Goal: Information Seeking & Learning: Stay updated

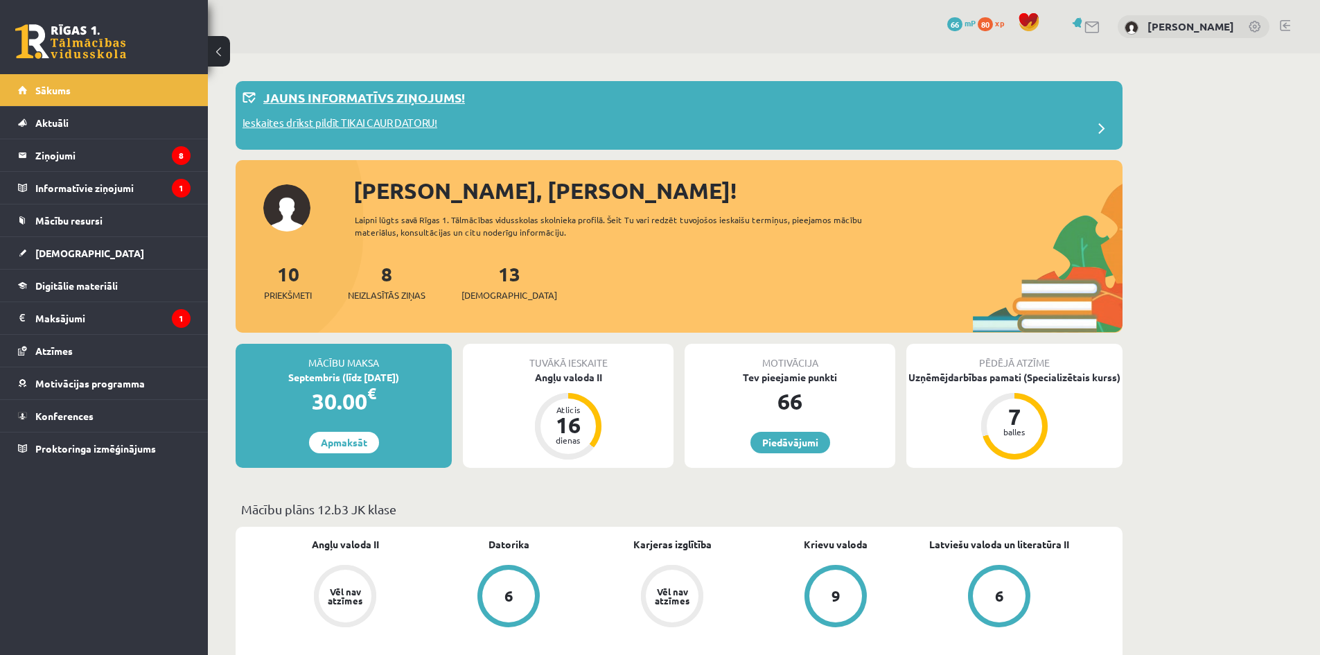
click at [386, 105] on p "Jauns informatīvs ziņojums!" at bounding box center [364, 97] width 202 height 19
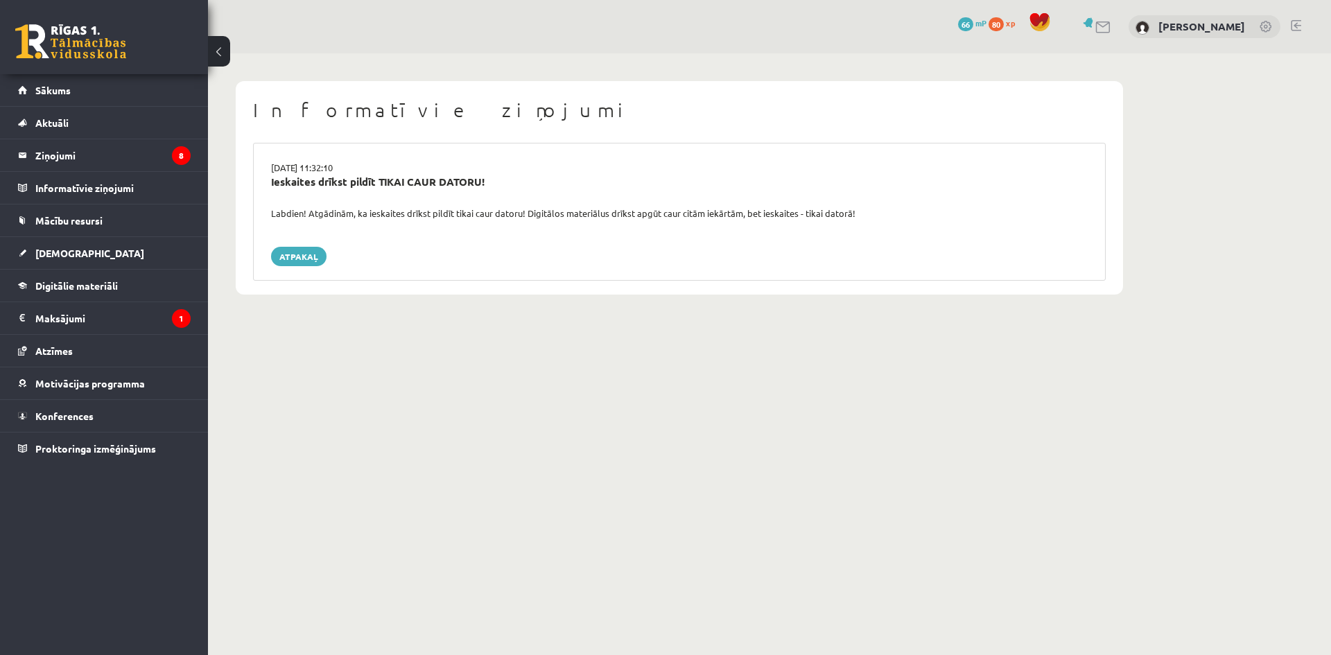
click at [518, 211] on div "Labdien! Atgādinām, ka ieskaites drīkst pildīt tikai caur datoru! Digitālos mat…" at bounding box center [679, 214] width 837 height 14
click at [285, 255] on link "Atpakaļ" at bounding box center [298, 256] width 55 height 19
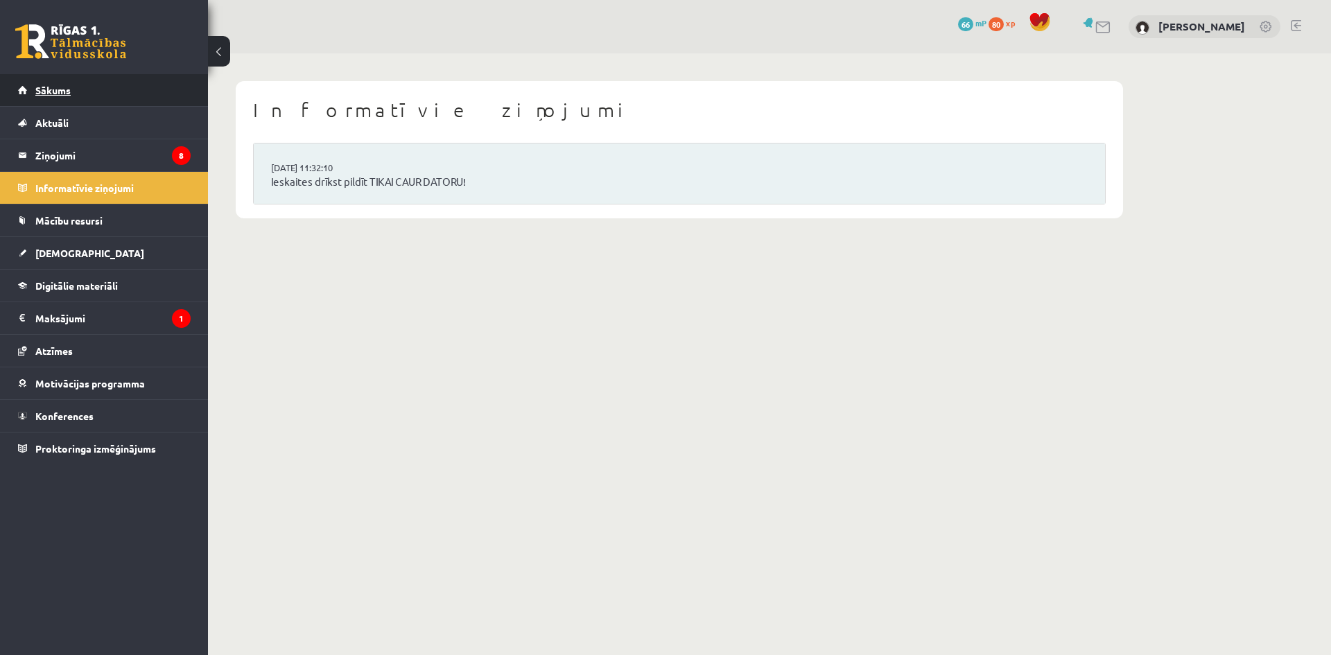
click at [152, 87] on link "Sākums" at bounding box center [104, 90] width 173 height 32
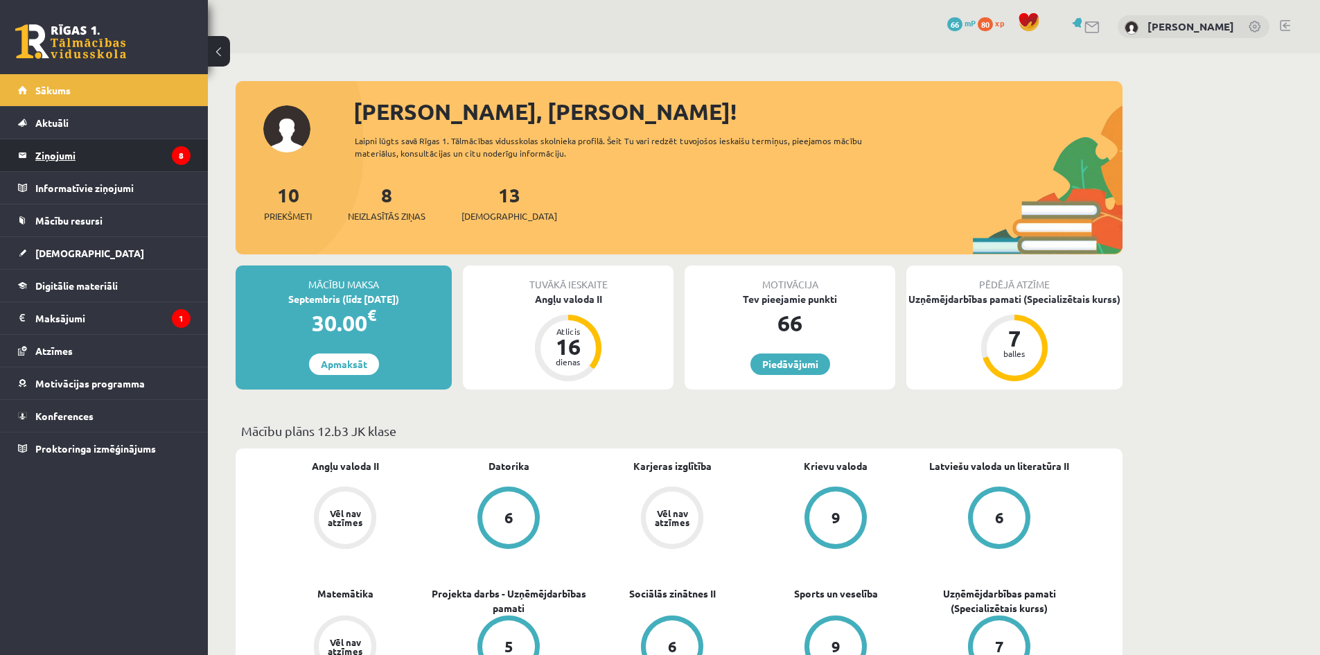
click at [98, 154] on legend "Ziņojumi 8" at bounding box center [112, 155] width 155 height 32
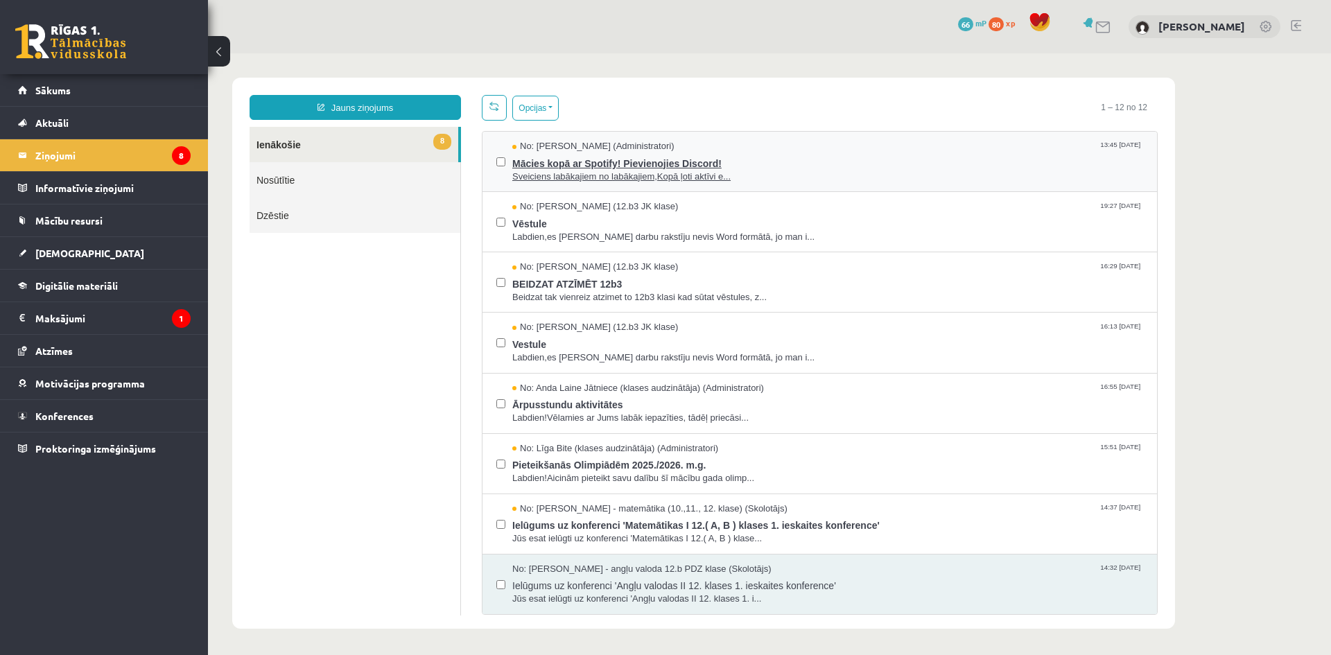
click at [624, 172] on span "Sveiciens labākajiem no labākajiem,Kopā ļoti aktīvi e..." at bounding box center [827, 176] width 631 height 13
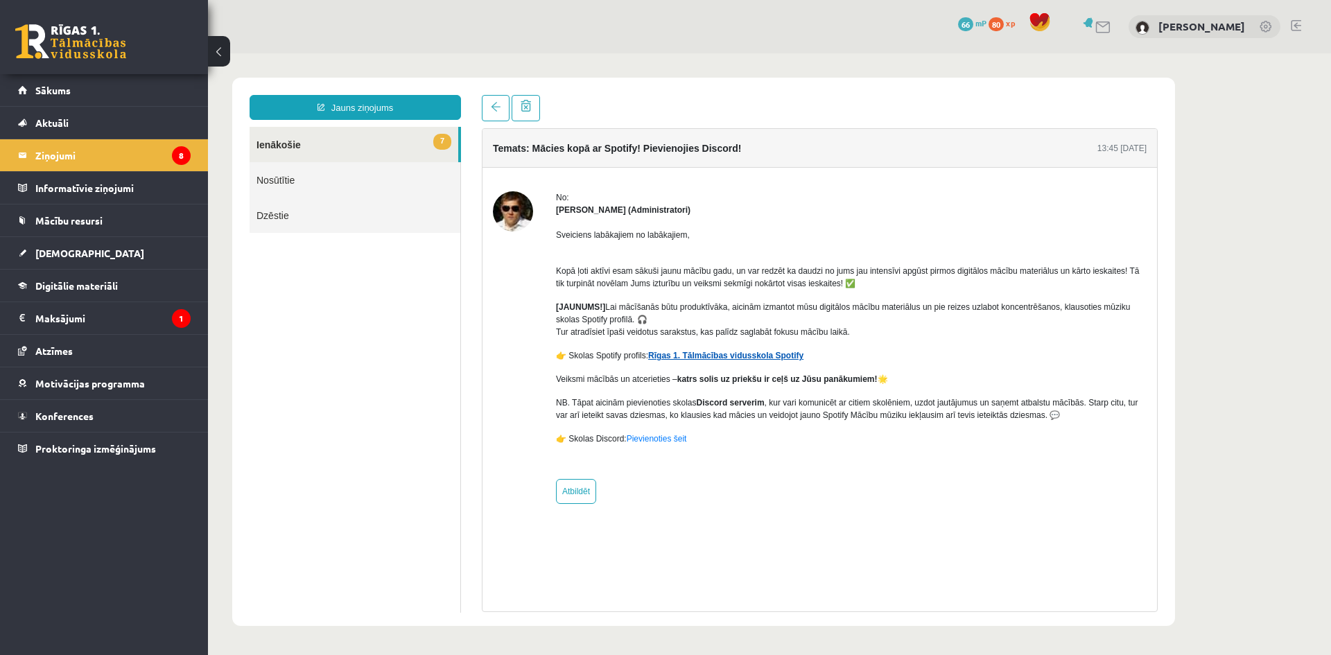
click at [744, 357] on link "Rīgas 1. Tālmācības vidusskola Spotify" at bounding box center [725, 356] width 155 height 10
click at [303, 141] on link "7 Ienākošie" at bounding box center [353, 144] width 209 height 35
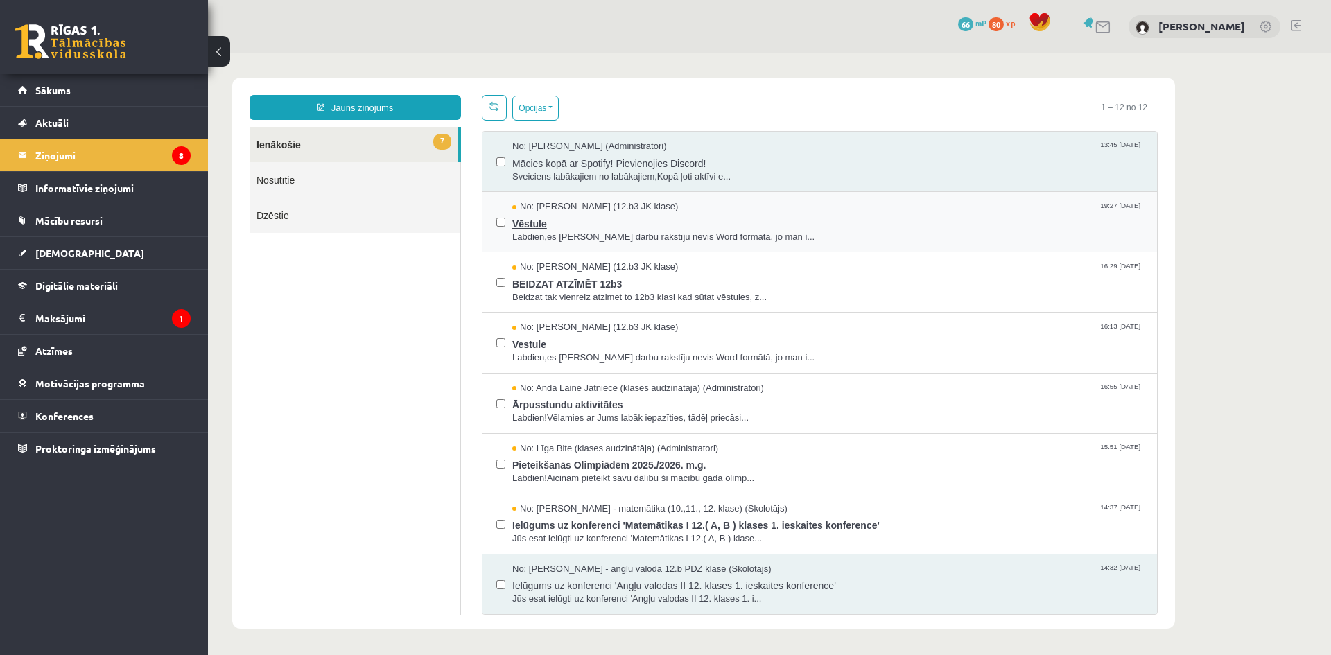
click at [572, 237] on span "Labdien,es Pārbaudes darbu rakstīju nevis Word formātā, jo man i..." at bounding box center [827, 237] width 631 height 13
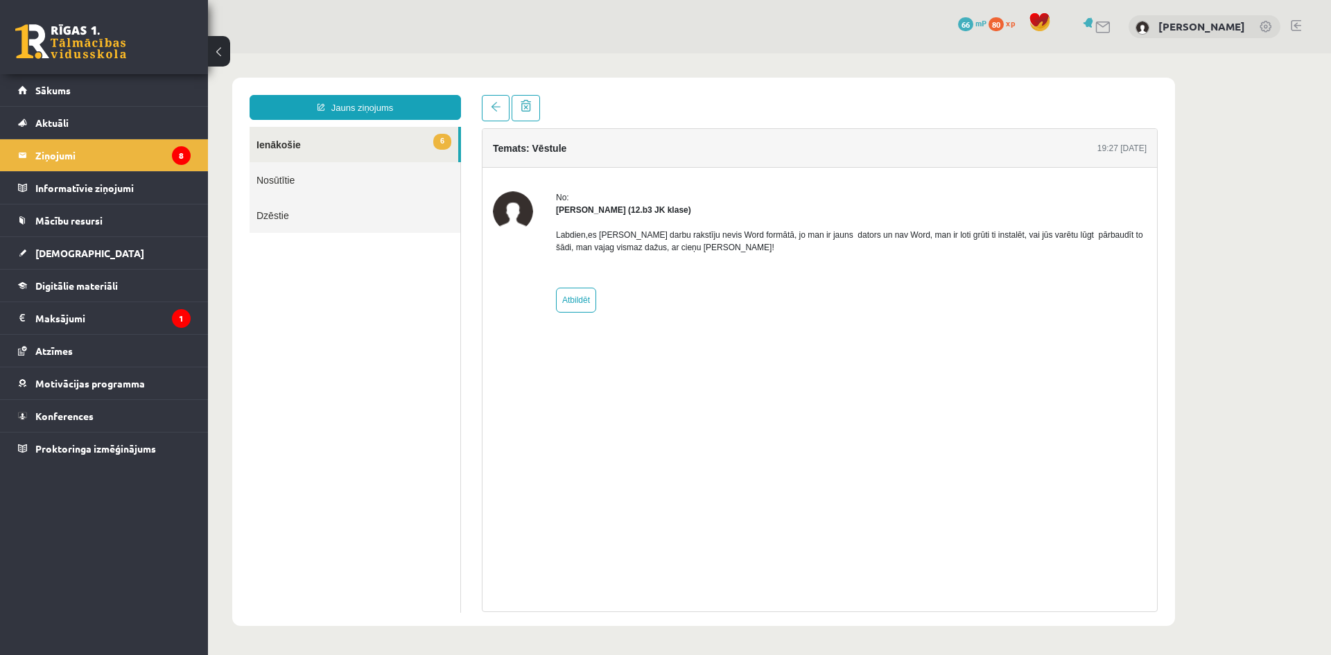
click at [335, 143] on link "6 Ienākošie" at bounding box center [353, 144] width 209 height 35
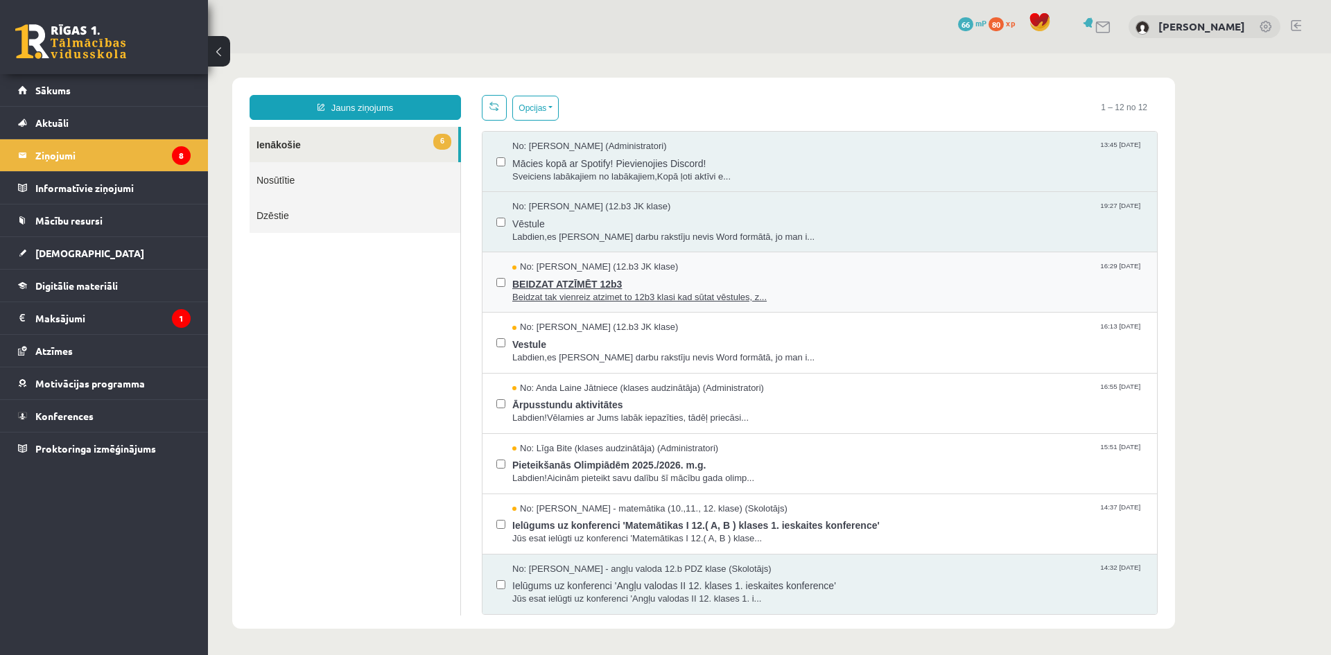
click at [569, 286] on span "BEIDZAT ATZĪMĒT 12b3" at bounding box center [827, 282] width 631 height 17
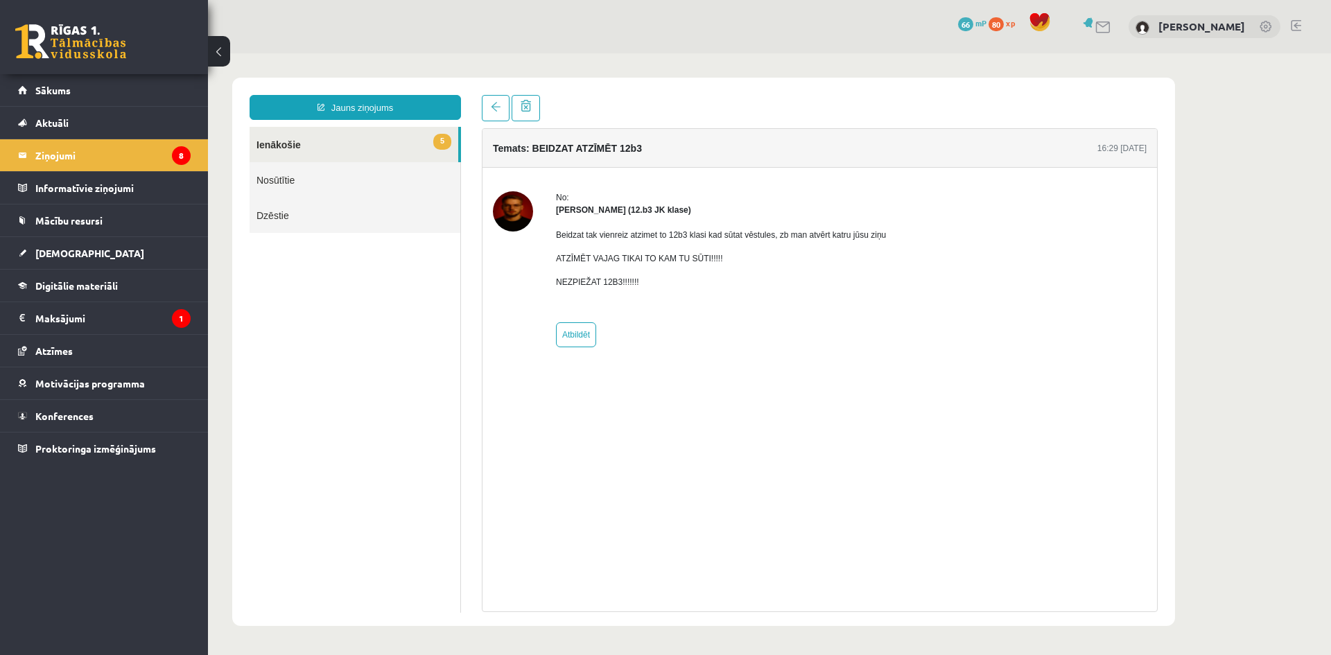
click at [288, 150] on link "5 Ienākošie" at bounding box center [353, 144] width 209 height 35
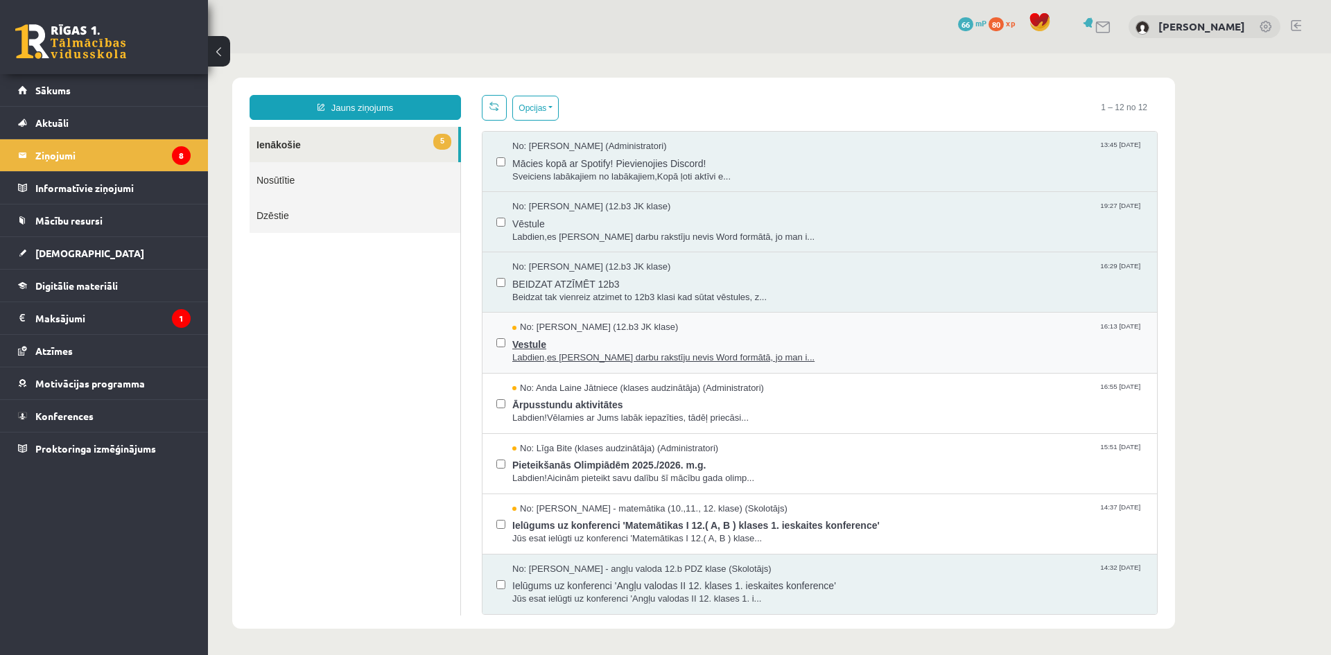
click at [555, 328] on span "No: Jekaterina Savostjanova (12.b3 JK klase)" at bounding box center [595, 327] width 166 height 13
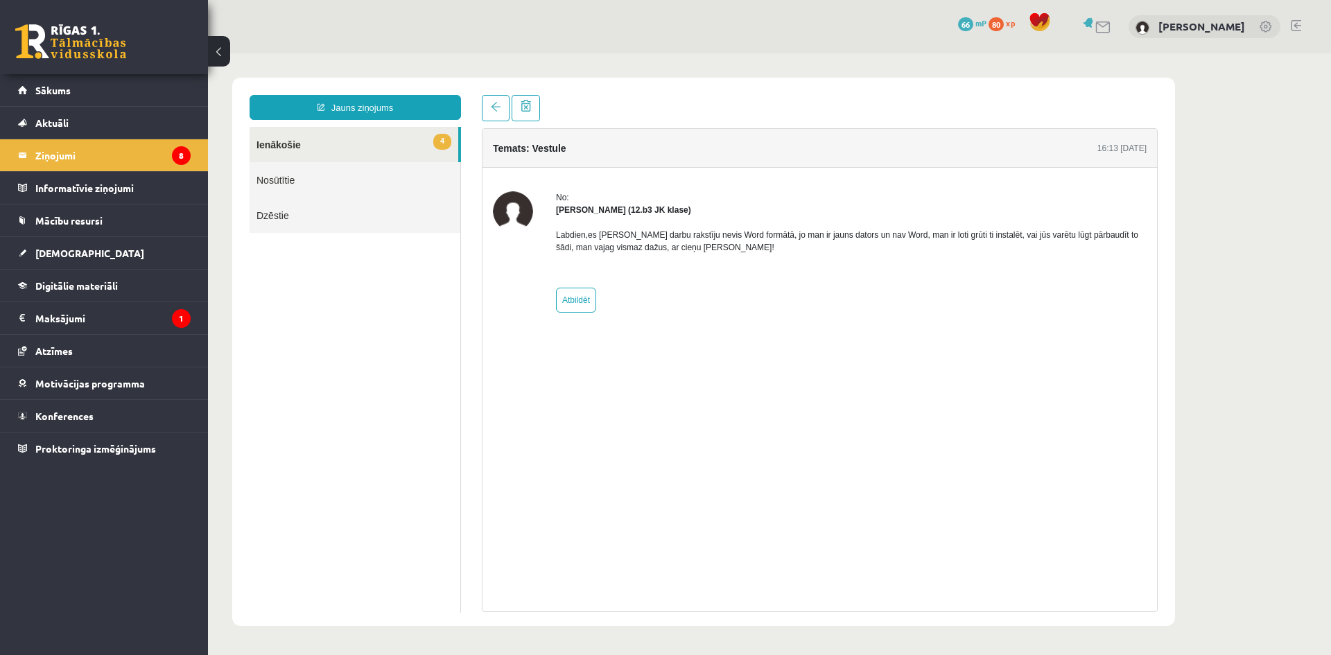
click at [285, 145] on link "4 Ienākošie" at bounding box center [353, 144] width 209 height 35
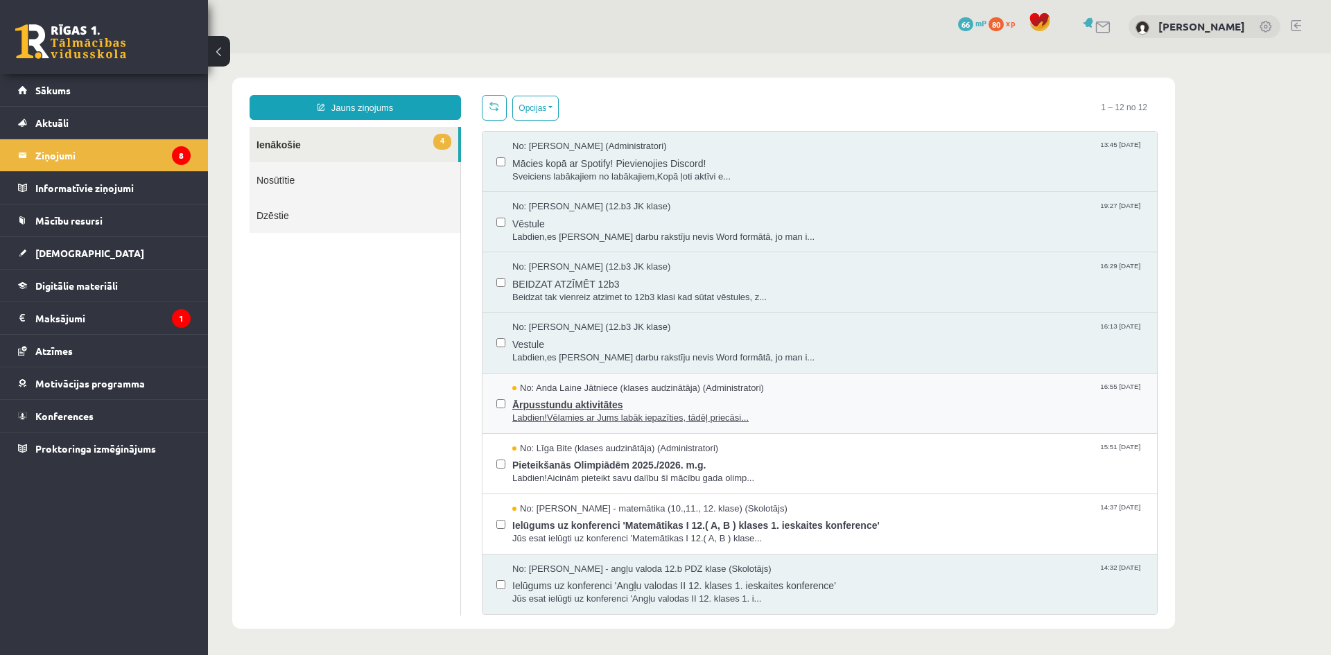
click at [584, 403] on span "Ārpusstundu aktivitātes" at bounding box center [827, 402] width 631 height 17
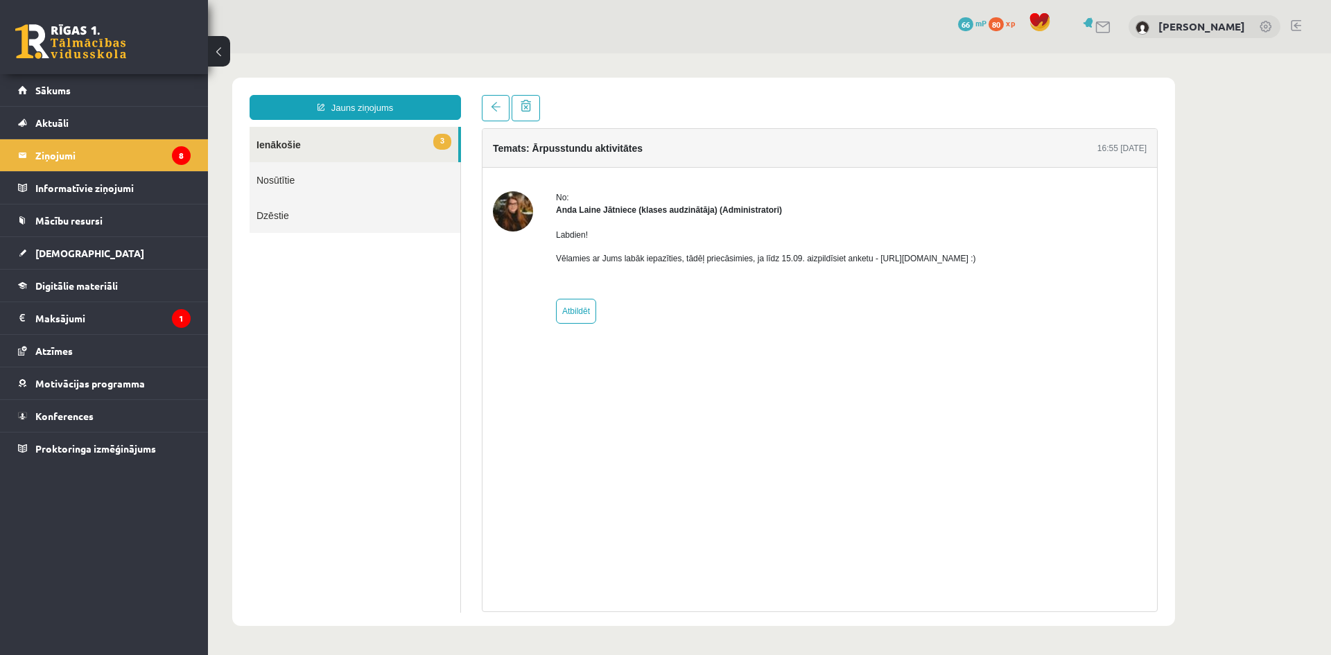
click at [929, 263] on p "Vēlamies ar Jums labāk iepazīties, tādēļ priecāsimies, ja līdz 15.09. aizpildīs…" at bounding box center [766, 258] width 420 height 12
drag, startPoint x: 1021, startPoint y: 260, endPoint x: 871, endPoint y: 261, distance: 149.7
click at [871, 261] on p "Vēlamies ar Jums labāk iepazīties, tādēļ priecāsimies, ja līdz 15.09. aizpildīs…" at bounding box center [766, 258] width 420 height 12
copy p "https://forms.gle/mVxkUEapGFxHM7hU7"
click at [321, 144] on link "3 Ienākošie" at bounding box center [353, 144] width 209 height 35
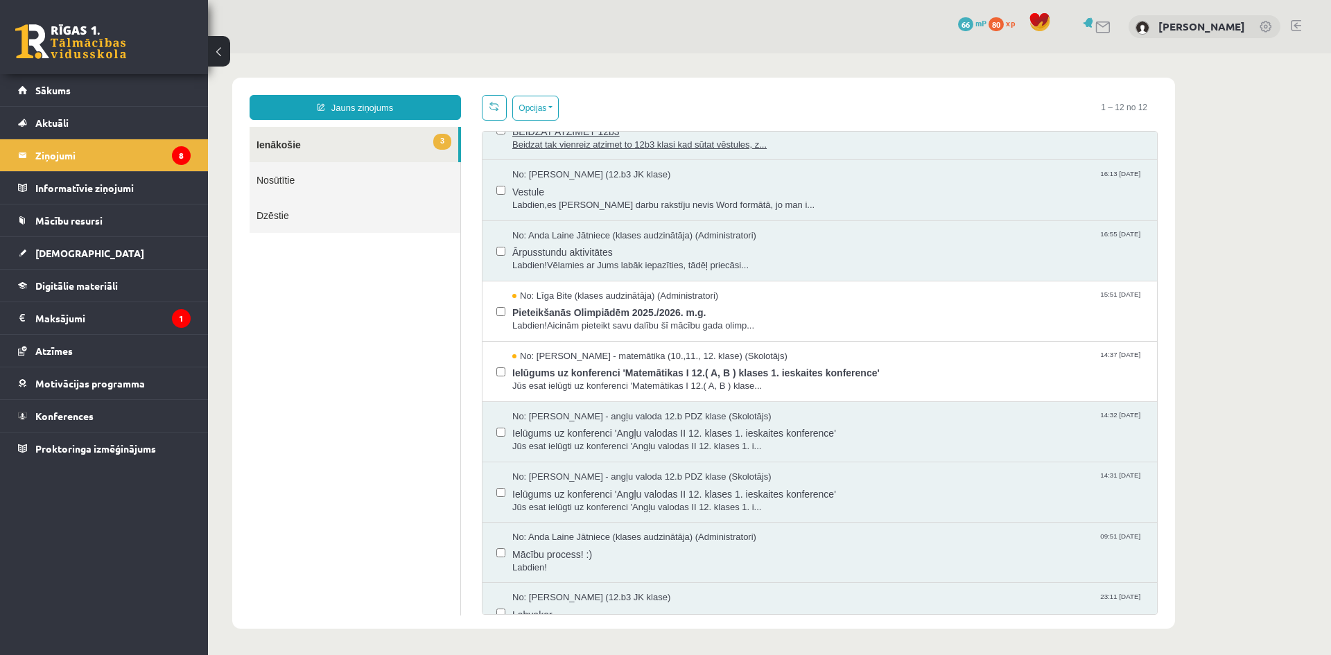
scroll to position [231, 0]
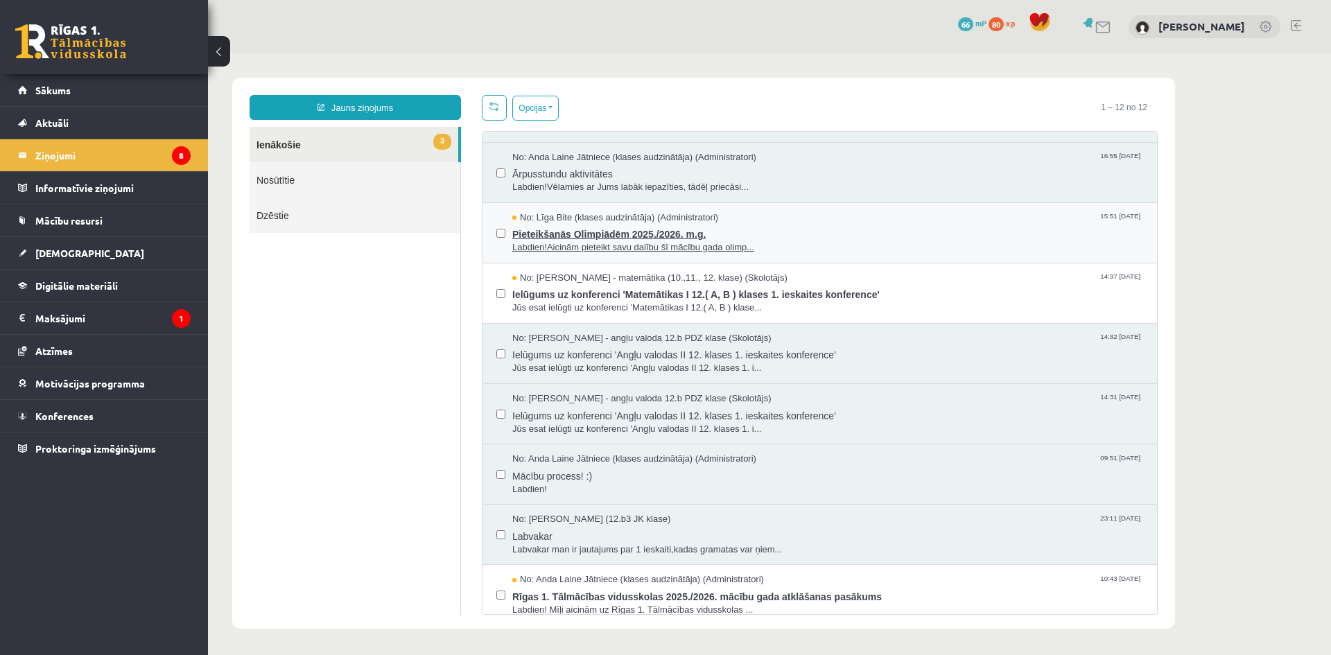
click at [606, 241] on span "Labdien!Aicinām pieteikt savu dalību šī mācību gada olimp..." at bounding box center [827, 247] width 631 height 13
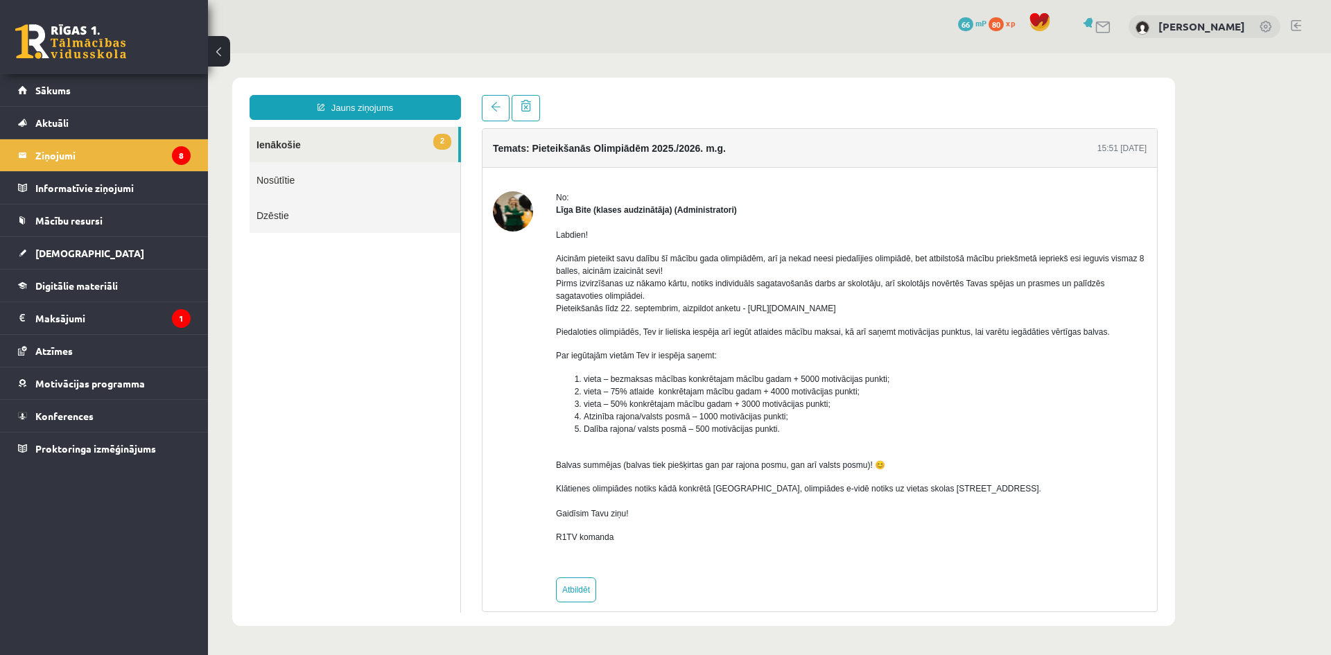
scroll to position [0, 0]
click at [322, 141] on link "2 Ienākošie" at bounding box center [353, 144] width 209 height 35
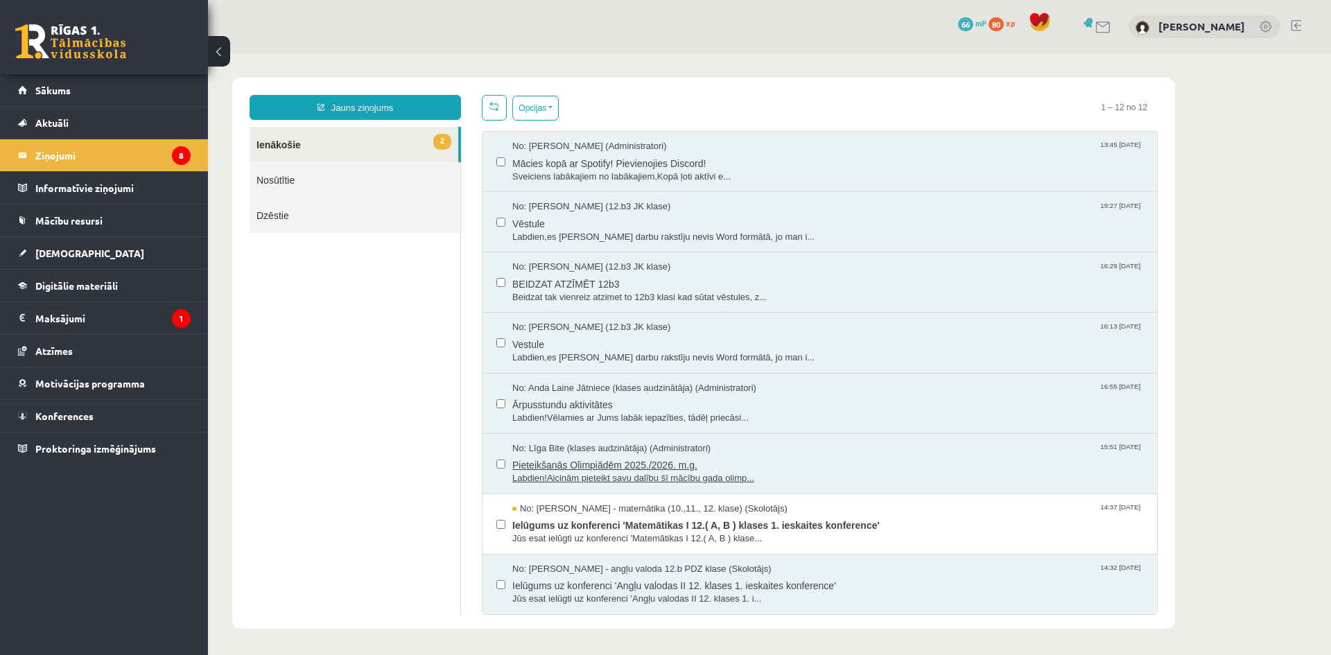
click at [565, 449] on span "No: Līga Bite (klases audzinātāja) (Administratori)" at bounding box center [611, 448] width 198 height 13
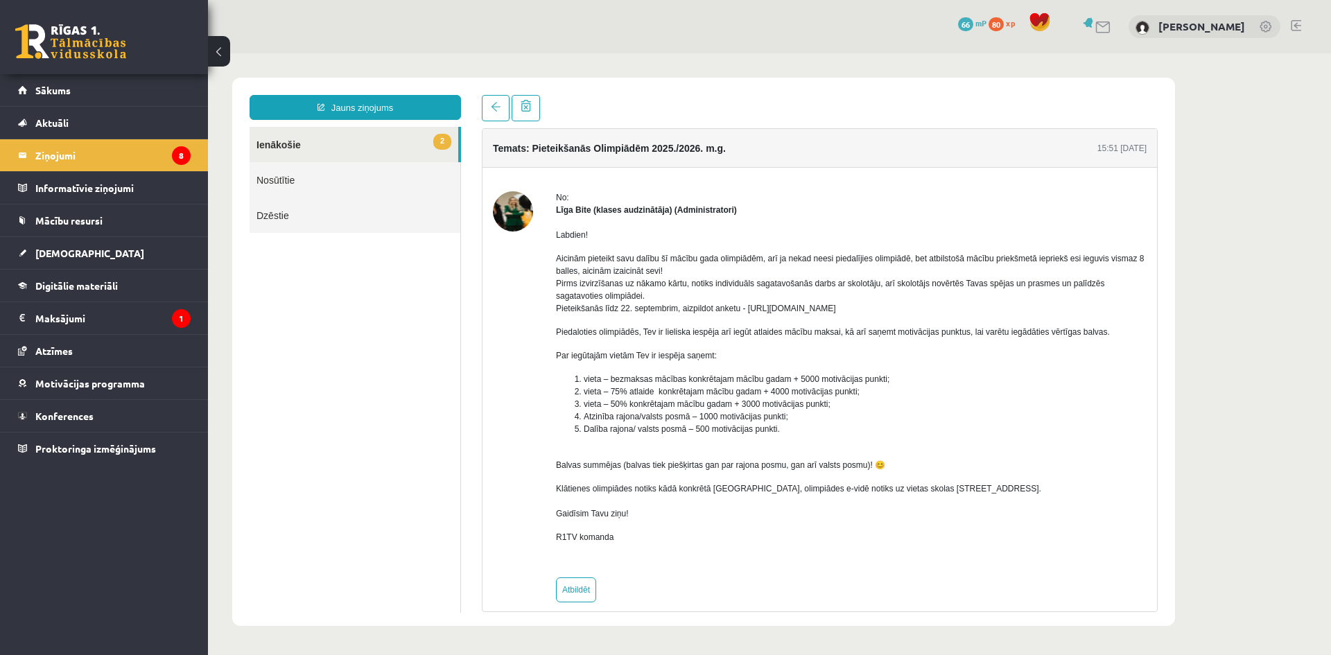
click at [265, 143] on link "2 Ienākošie" at bounding box center [353, 144] width 209 height 35
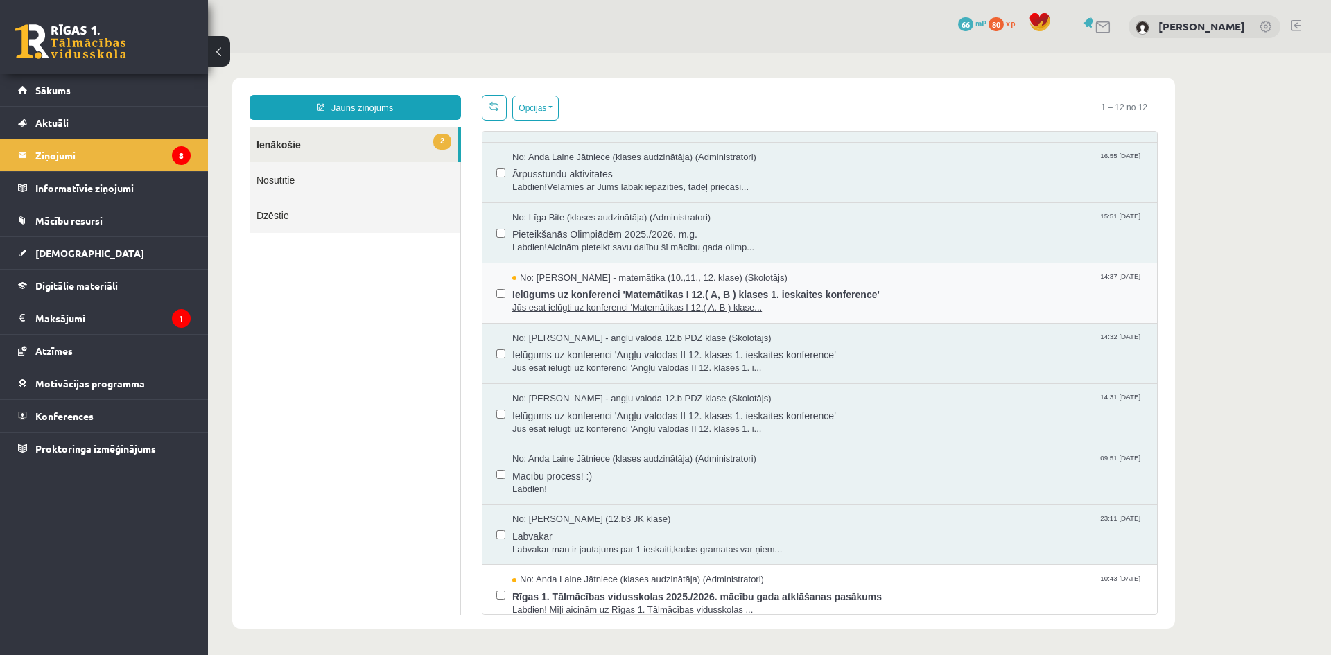
click at [622, 301] on span "Jūs esat ielūgti uz konferenci 'Matemātikas I 12.( A, B ) klase..." at bounding box center [827, 307] width 631 height 13
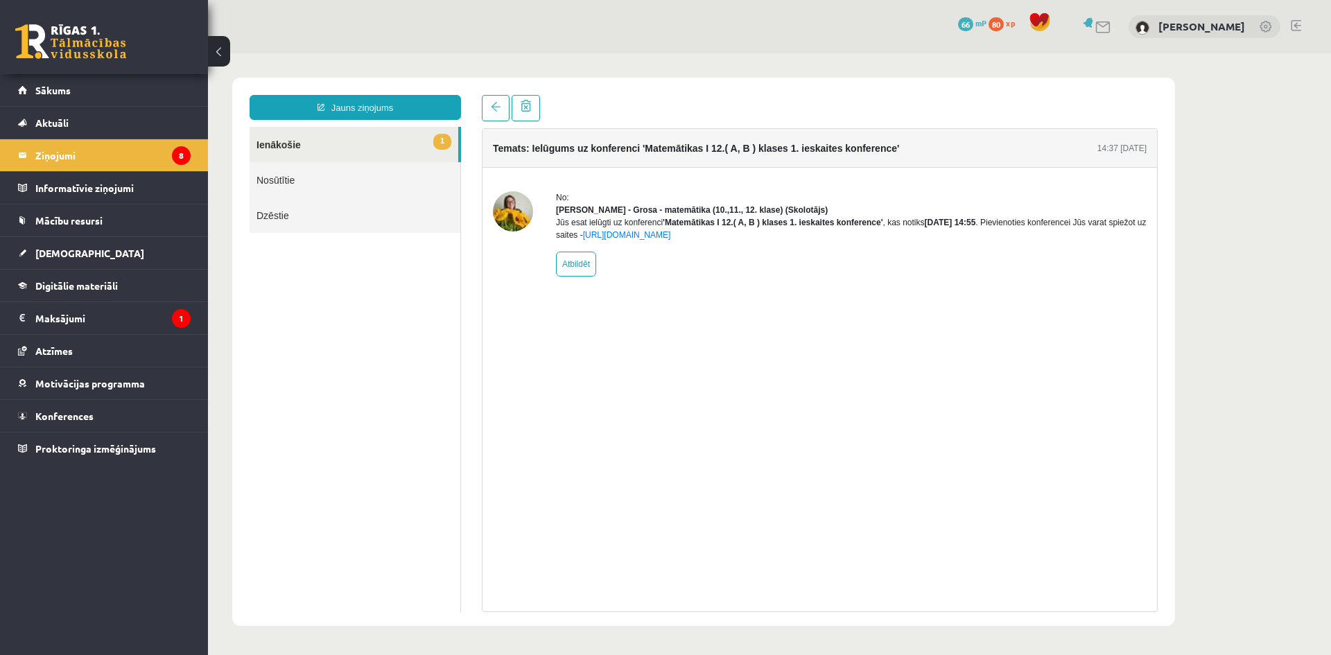
click at [296, 139] on link "1 Ienākošie" at bounding box center [353, 144] width 209 height 35
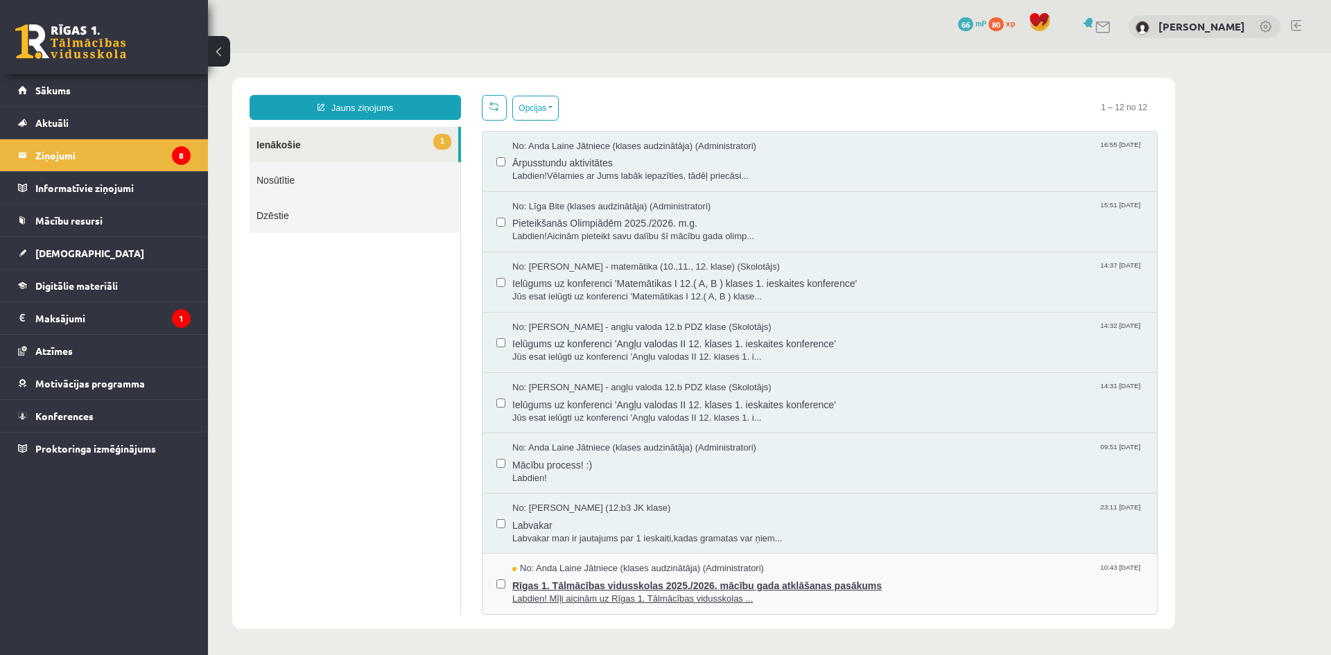
click at [622, 588] on span "Rīgas 1. Tālmācības vidusskolas 2025./2026. mācību gada atklāšanas pasākums" at bounding box center [827, 583] width 631 height 17
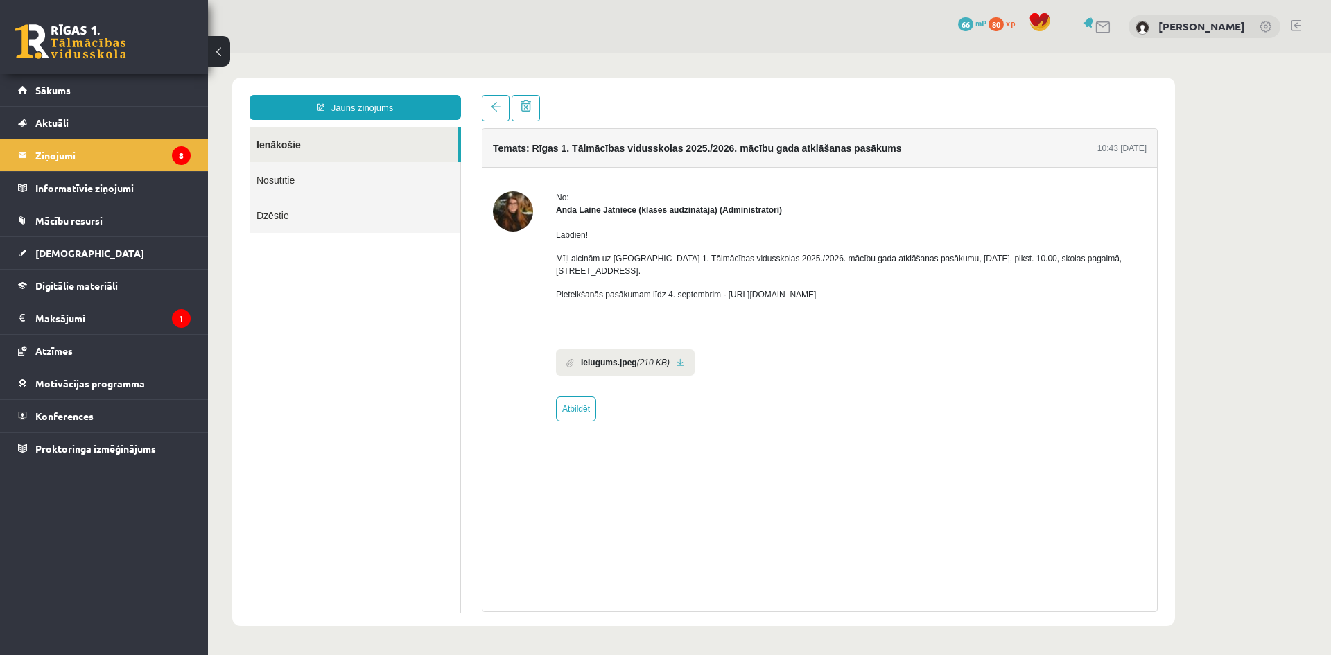
click at [676, 358] on link at bounding box center [680, 362] width 8 height 9
click at [101, 91] on link "Sākums" at bounding box center [104, 90] width 173 height 32
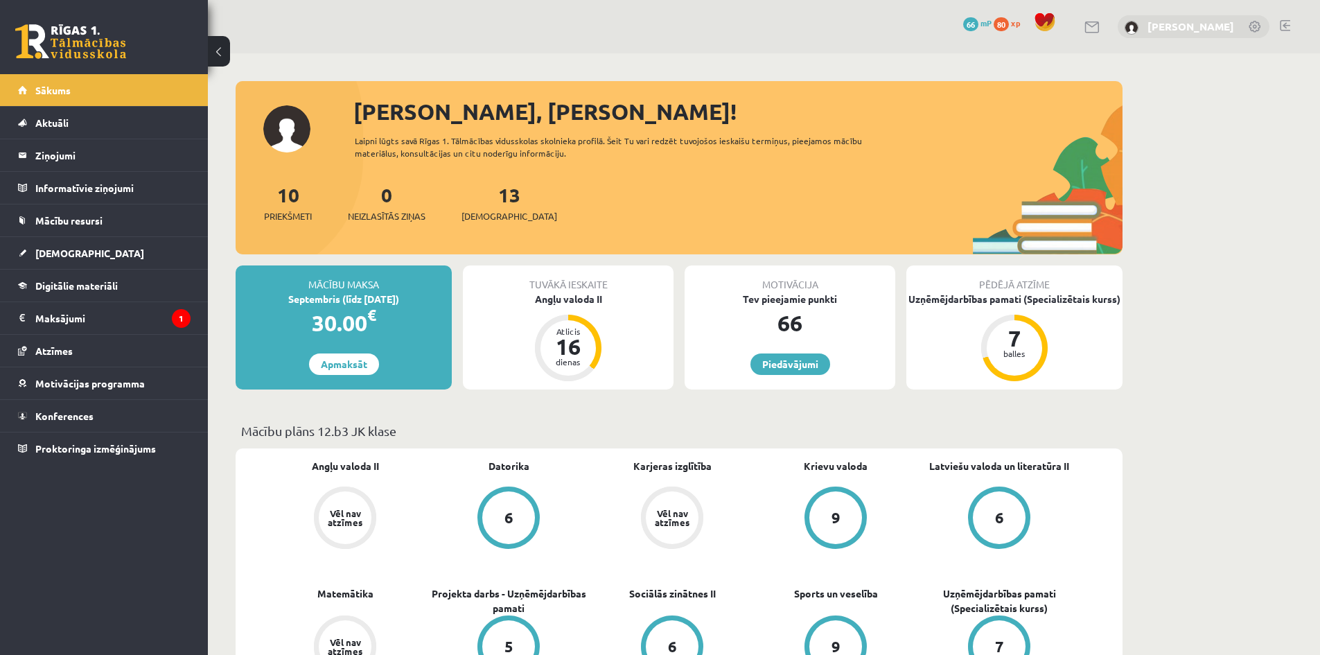
click at [1197, 23] on link "[PERSON_NAME]" at bounding box center [1191, 26] width 87 height 14
